Goal: Transaction & Acquisition: Book appointment/travel/reservation

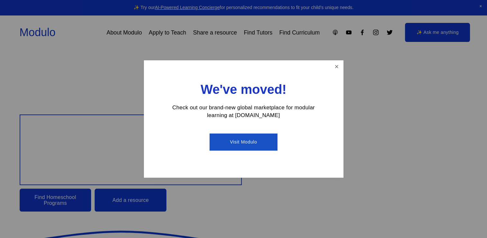
click at [261, 147] on link "Visit Modulo" at bounding box center [244, 141] width 68 height 17
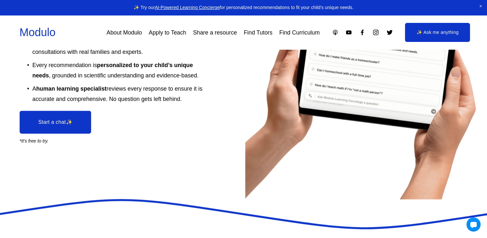
scroll to position [1044, 0]
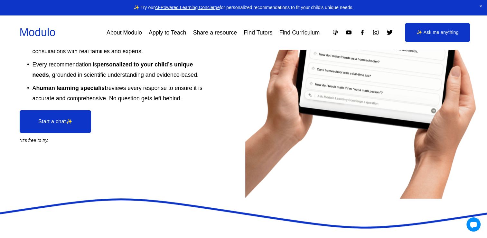
click at [260, 35] on link "Find Tutors" at bounding box center [258, 33] width 29 height 12
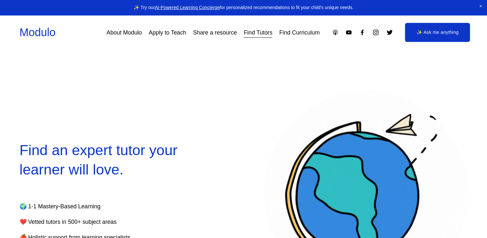
select select "**"
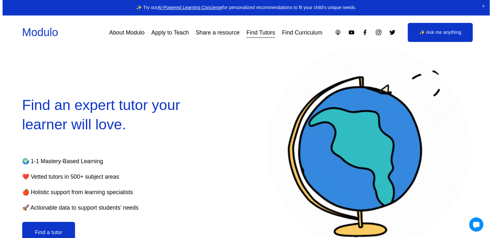
scroll to position [45, 0]
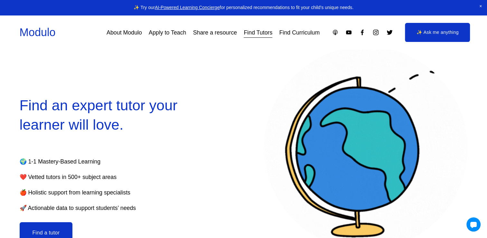
click at [29, 232] on button "Find a tutor" at bounding box center [46, 232] width 53 height 21
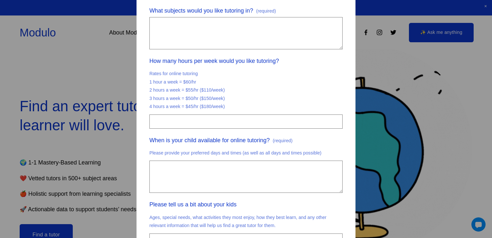
scroll to position [0, 0]
